Goal: Check status: Check status

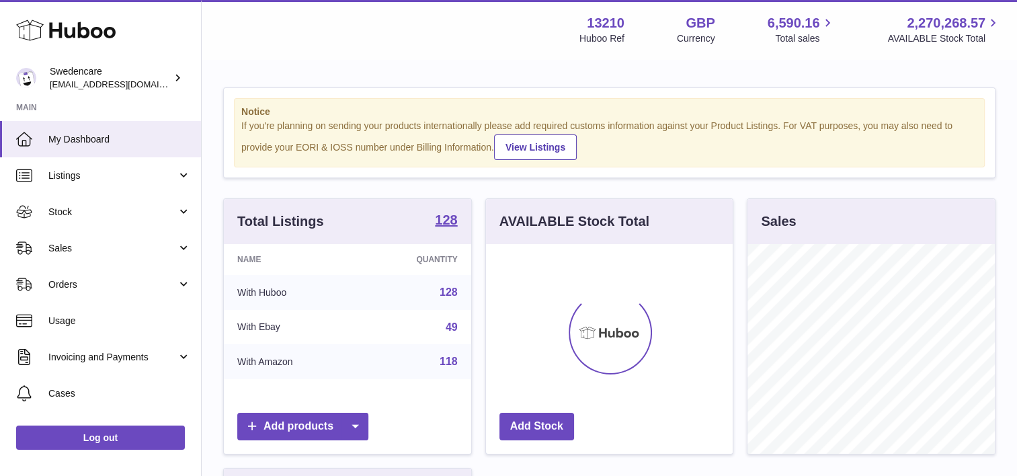
scroll to position [210, 247]
click at [95, 237] on link "Sales" at bounding box center [100, 248] width 201 height 36
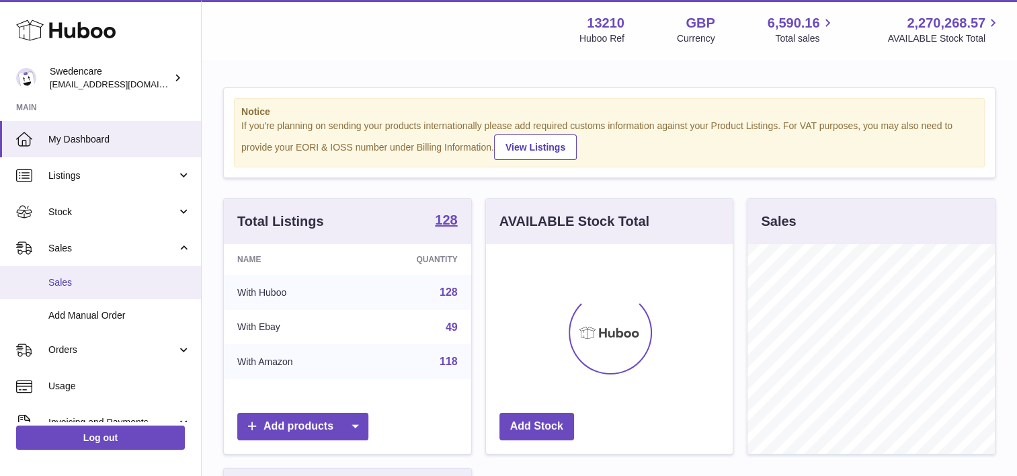
click at [105, 288] on span "Sales" at bounding box center [119, 282] width 142 height 13
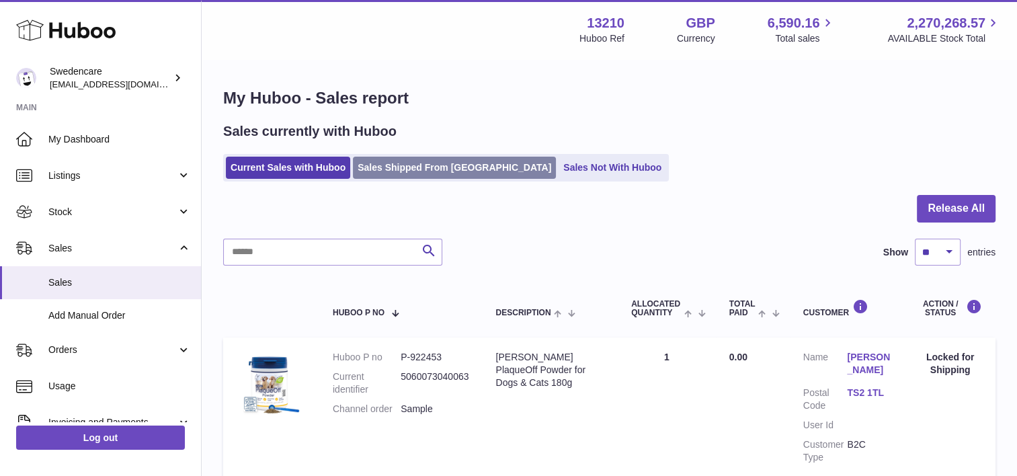
click at [430, 168] on link "Sales Shipped From Huboo" at bounding box center [454, 168] width 203 height 22
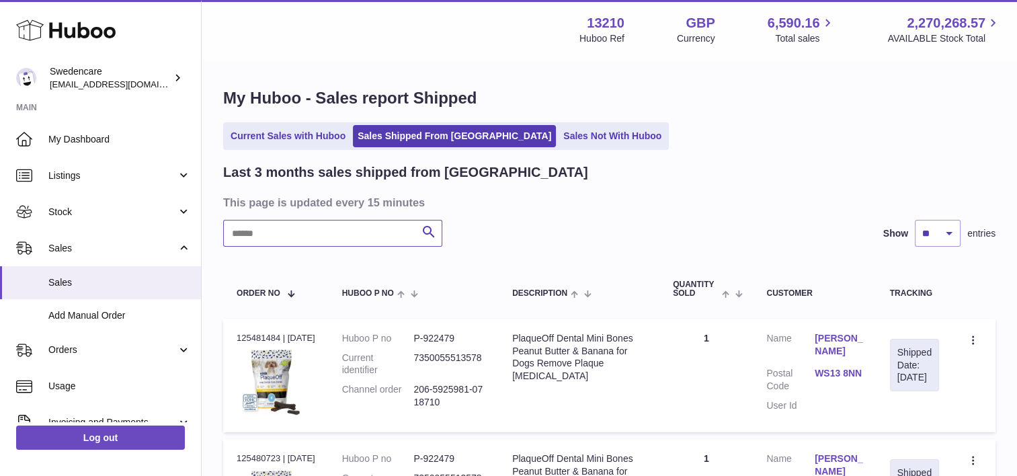
click at [350, 236] on input "text" at bounding box center [332, 233] width 219 height 27
paste input "**********"
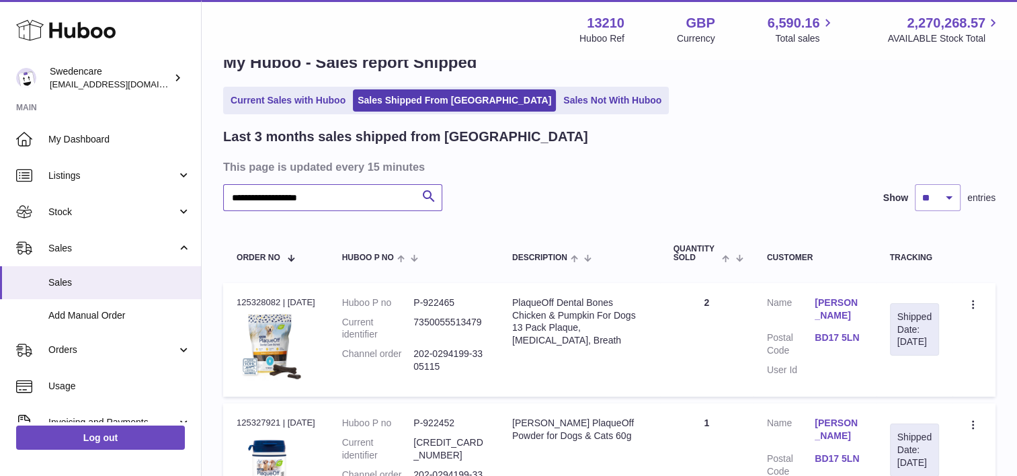
scroll to position [198, 0]
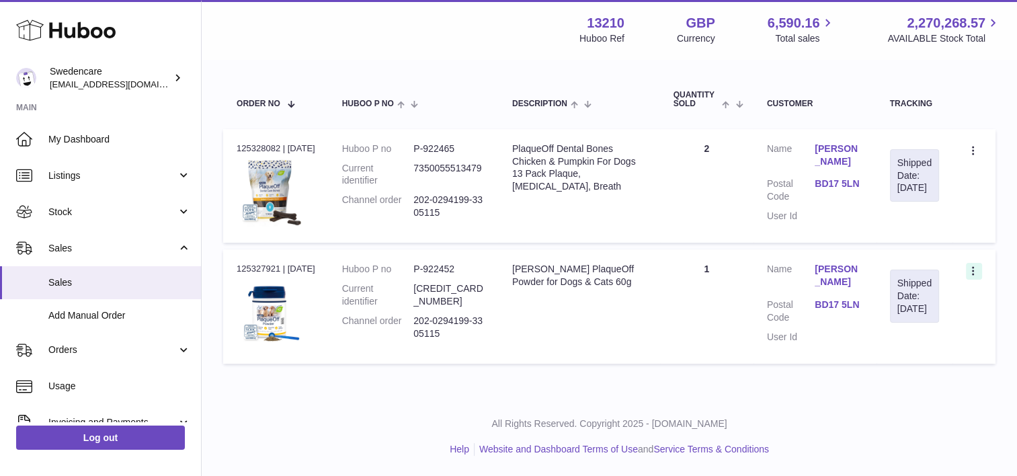
type input "**********"
click at [970, 268] on icon at bounding box center [974, 271] width 15 height 13
click at [902, 321] on li "Duplicate Order" at bounding box center [915, 329] width 134 height 29
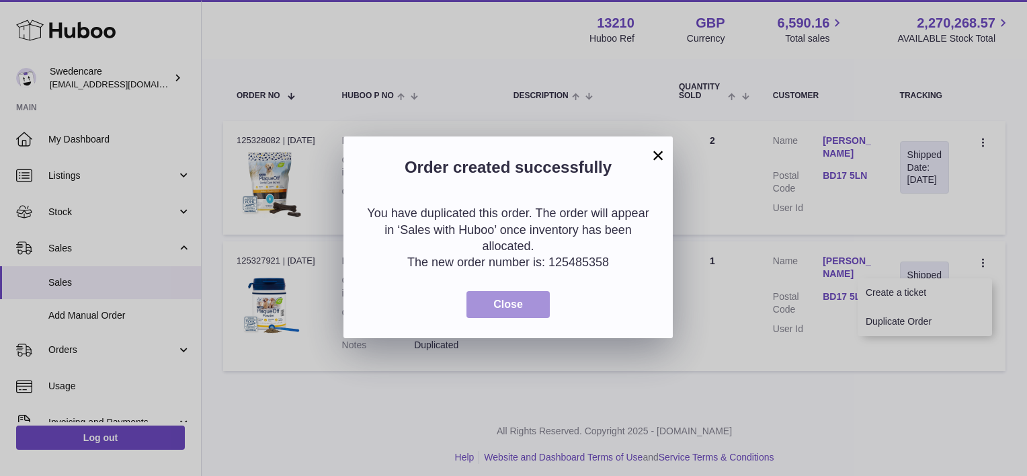
click at [516, 296] on button "Close" at bounding box center [507, 305] width 83 height 28
